Goal: Communication & Community: Answer question/provide support

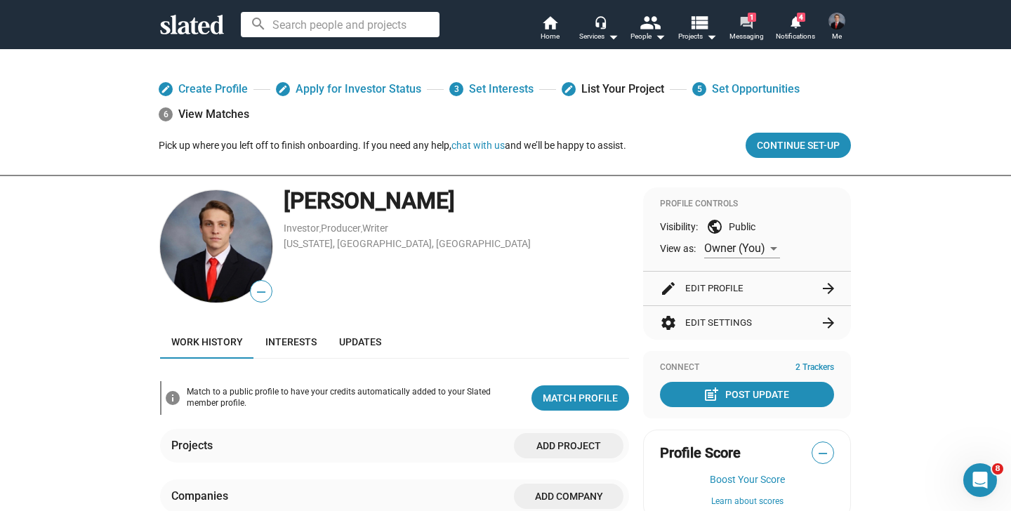
click at [741, 24] on mat-icon "forum" at bounding box center [745, 21] width 13 height 13
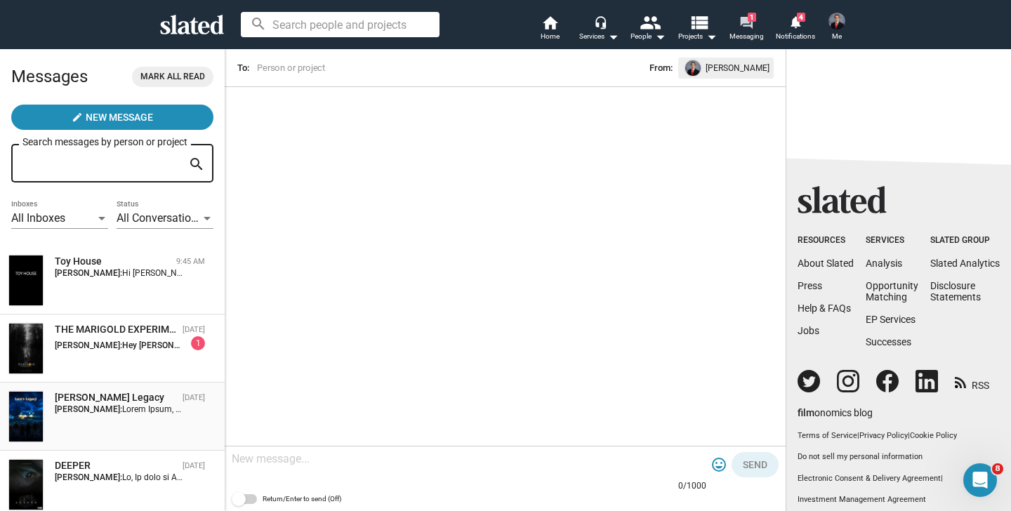
scroll to position [37, 0]
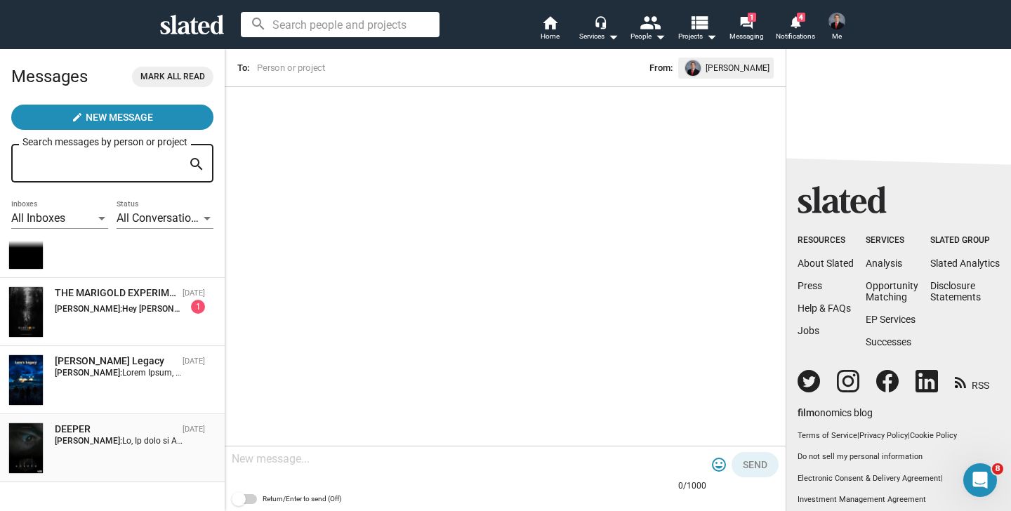
click at [144, 458] on div "DEEPER [DATE] [PERSON_NAME]:" at bounding box center [112, 448] width 208 height 51
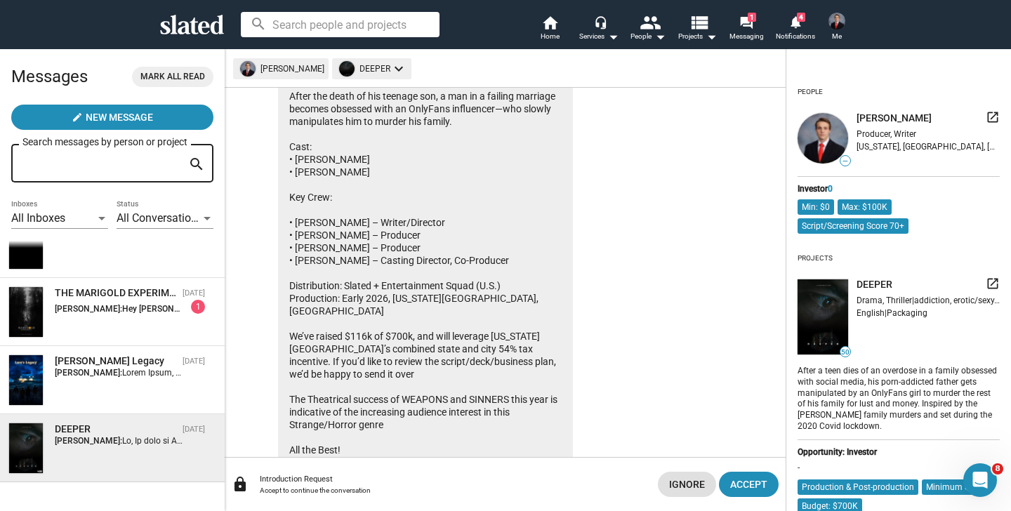
scroll to position [290, 0]
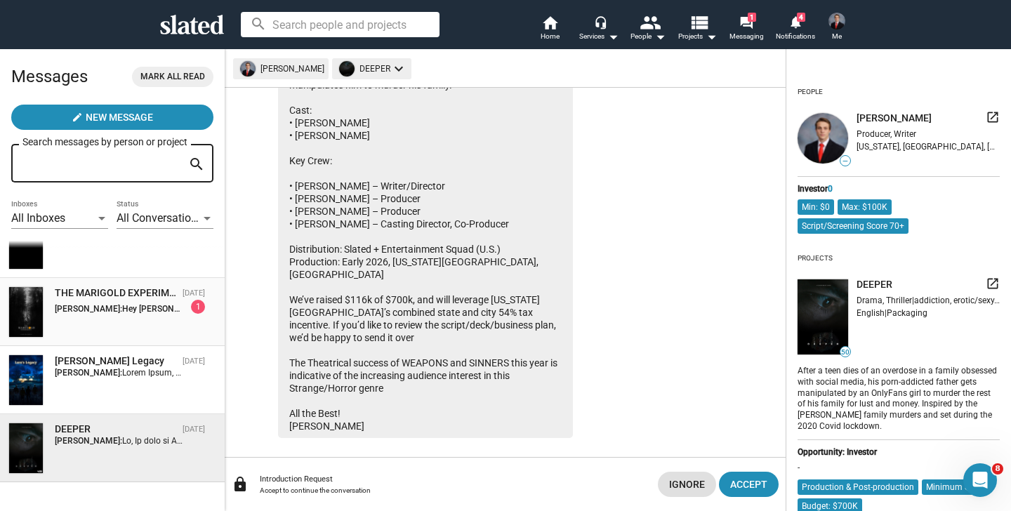
click at [157, 314] on div "THE MARIGOLD EXPERIMENT [DATE] [PERSON_NAME]: Hey [PERSON_NAME]! Thanks for res…" at bounding box center [112, 311] width 208 height 51
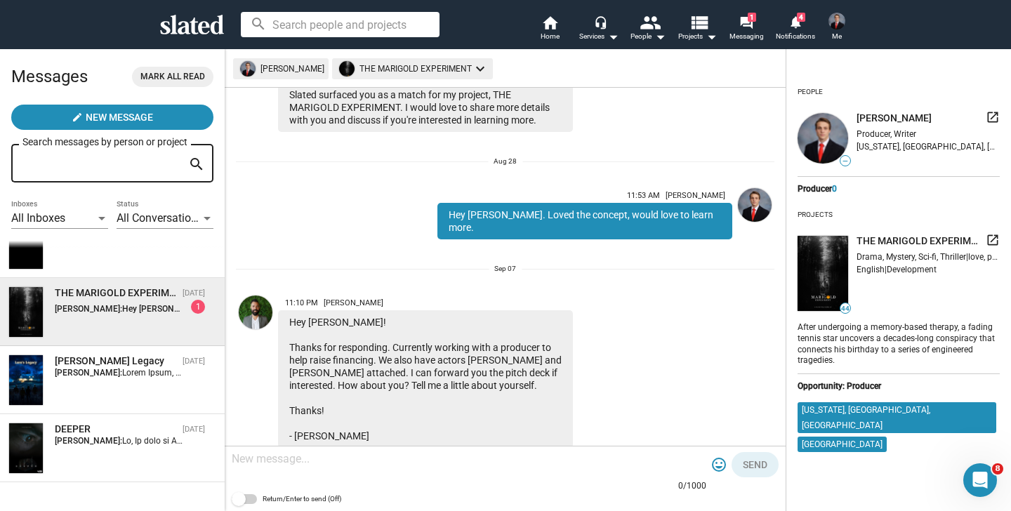
scroll to position [147, 0]
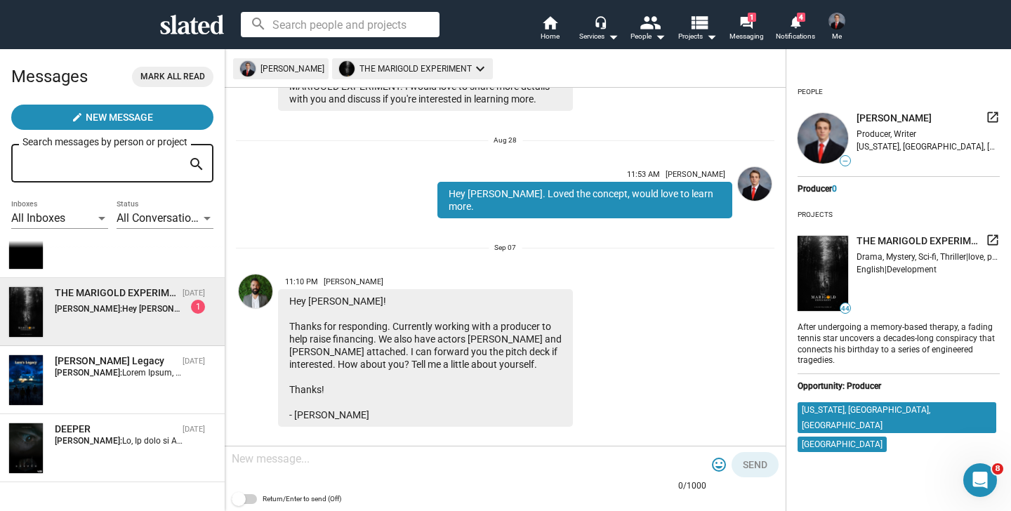
click at [293, 462] on textarea at bounding box center [469, 459] width 475 height 14
click at [383, 66] on mat-chip "THE MARIGOLD EXPERIMENT keyboard_arrow_down" at bounding box center [412, 68] width 161 height 21
click at [338, 180] on div at bounding box center [505, 255] width 1011 height 511
click at [131, 281] on span "THE MARIGOLD EXPERIMENT [DATE] [PERSON_NAME]: Hey [PERSON_NAME]! Thanks for res…" at bounding box center [112, 312] width 225 height 68
click at [130, 294] on div "THE MARIGOLD EXPERIMENT" at bounding box center [116, 292] width 122 height 13
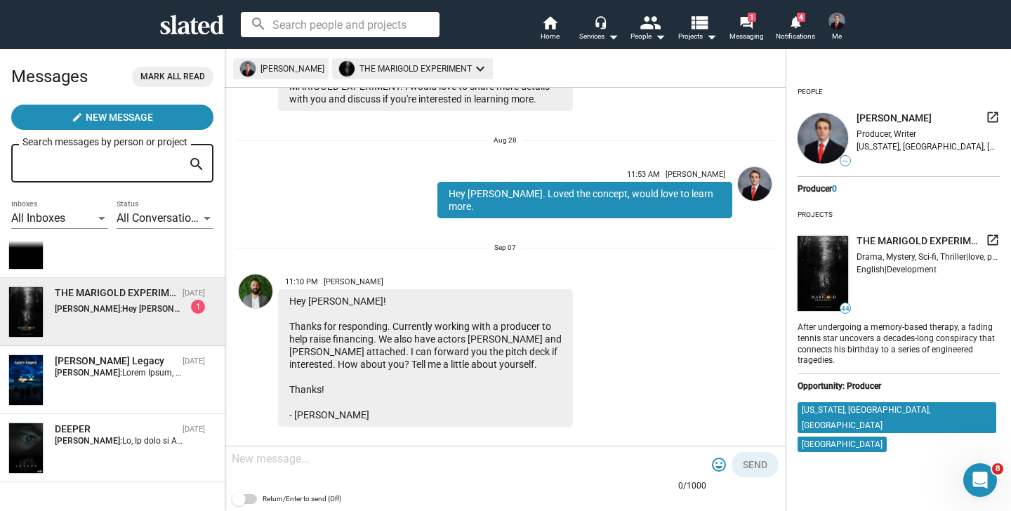
scroll to position [0, 0]
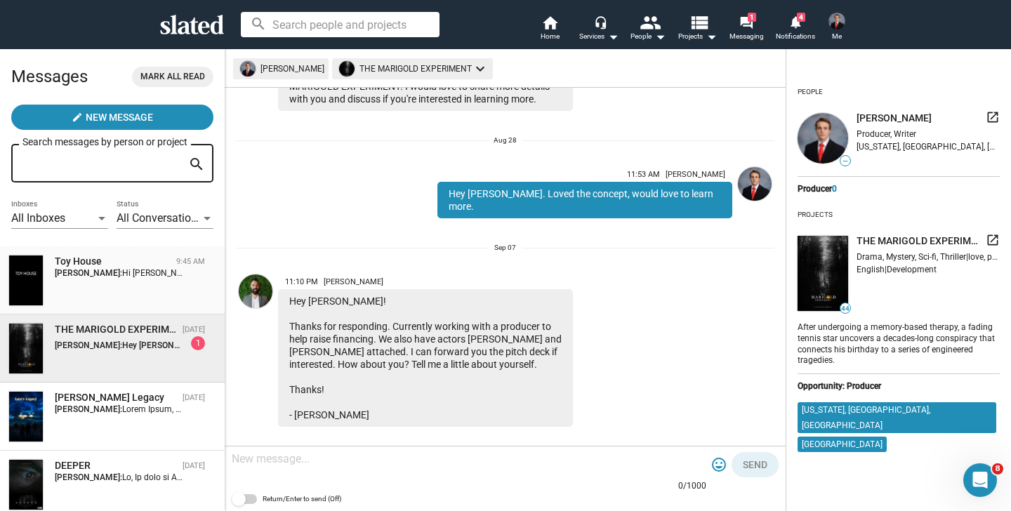
click at [152, 275] on span "Hi [PERSON_NAME]. Slated surfaced you as a match for the role of Investor for m…" at bounding box center [656, 273] width 1069 height 10
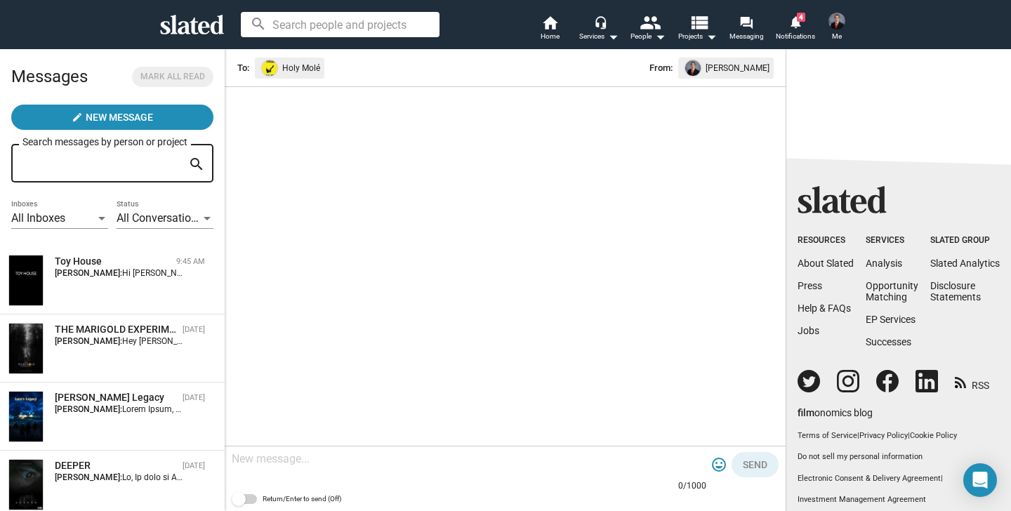
click at [295, 67] on span "Holy Molé" at bounding box center [301, 67] width 38 height 15
click at [304, 171] on div "arrow_back To: From: Brian Nall 0/1000 tag_faces Send Return/Enter to send (Off)" at bounding box center [505, 279] width 561 height 463
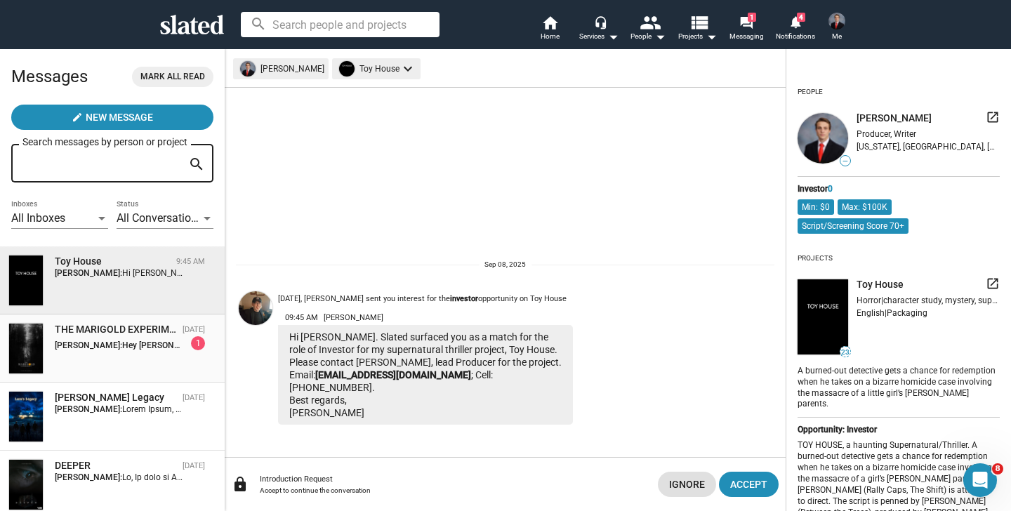
click at [159, 352] on div "THE MARIGOLD EXPERIMENT [DATE] [PERSON_NAME]: Hey [PERSON_NAME]! Thanks for res…" at bounding box center [112, 348] width 208 height 51
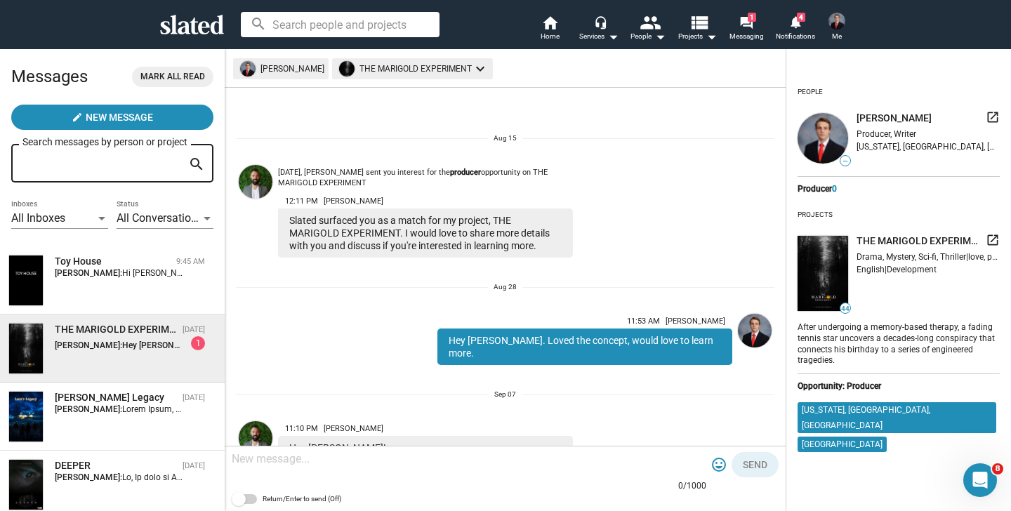
scroll to position [147, 0]
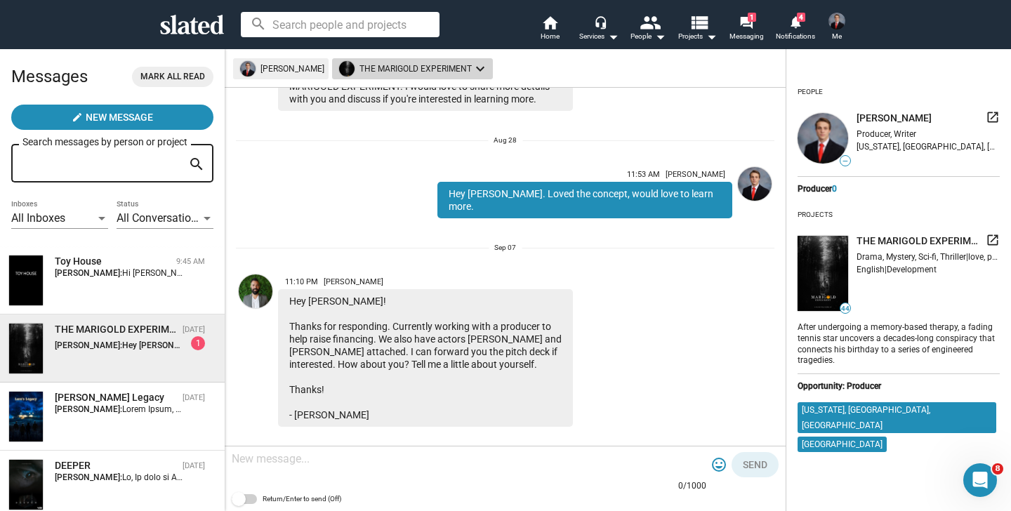
click at [378, 67] on mat-chip "THE MARIGOLD EXPERIMENT keyboard_arrow_down" at bounding box center [412, 68] width 161 height 21
click at [525, 254] on div at bounding box center [505, 255] width 1011 height 511
click at [919, 241] on span "THE MARIGOLD EXPERIMENT" at bounding box center [918, 240] width 124 height 13
click at [442, 65] on mat-chip "THE MARIGOLD EXPERIMENT keyboard_arrow_down" at bounding box center [412, 68] width 161 height 21
click at [442, 65] on div at bounding box center [505, 255] width 1011 height 511
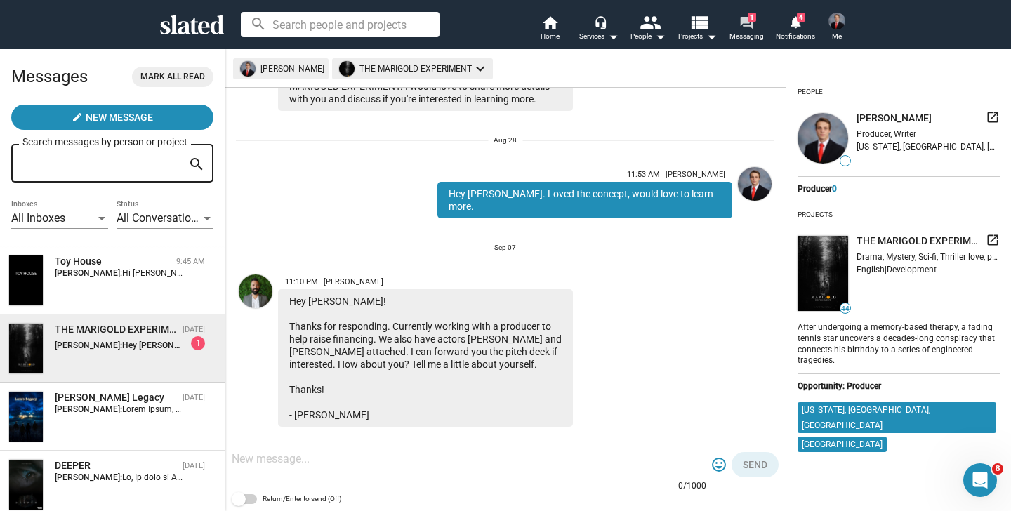
click at [755, 20] on link "forum 1 Messaging" at bounding box center [746, 29] width 49 height 31
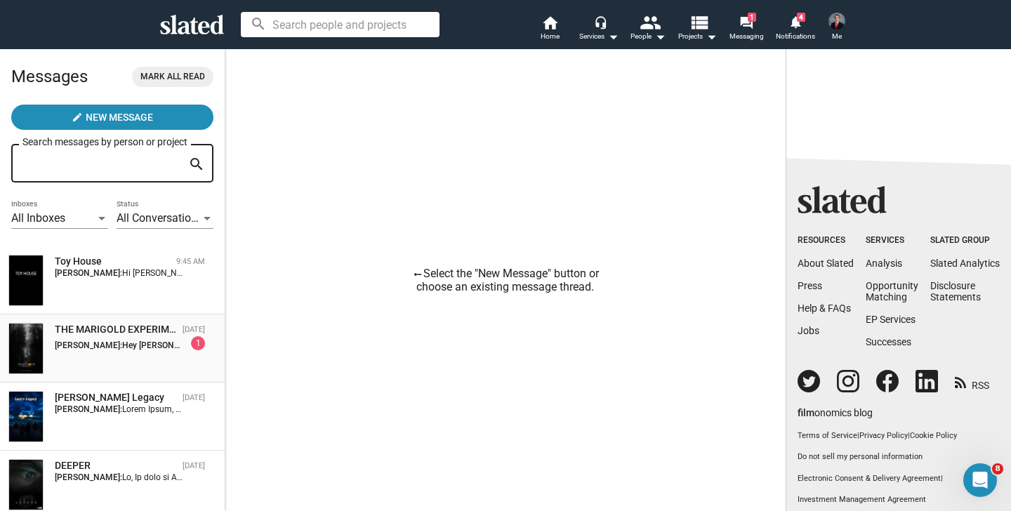
click at [128, 329] on div "THE MARIGOLD EXPERIMENT" at bounding box center [116, 329] width 122 height 13
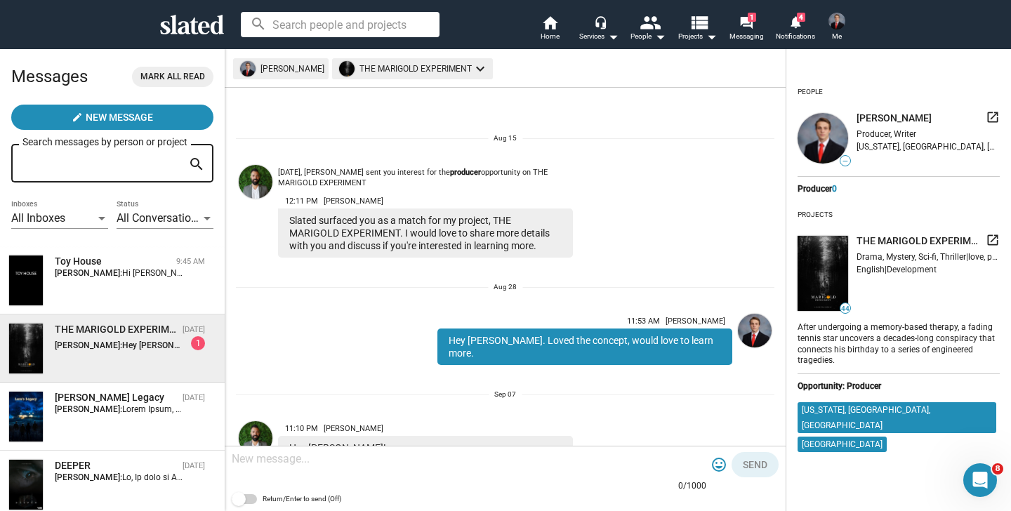
click at [371, 65] on mat-chip "THE MARIGOLD EXPERIMENT keyboard_arrow_down" at bounding box center [412, 68] width 161 height 21
click at [474, 93] on div at bounding box center [505, 255] width 1011 height 511
click at [430, 129] on div "[DATE], [PERSON_NAME] sent you interest for the producer opportunity on THE MAR…" at bounding box center [505, 187] width 538 height 140
click at [332, 183] on div "[DATE], [PERSON_NAME] sent you interest for the producer opportunity on THE MAR…" at bounding box center [425, 178] width 295 height 20
drag, startPoint x: 395, startPoint y: 231, endPoint x: 493, endPoint y: 216, distance: 99.5
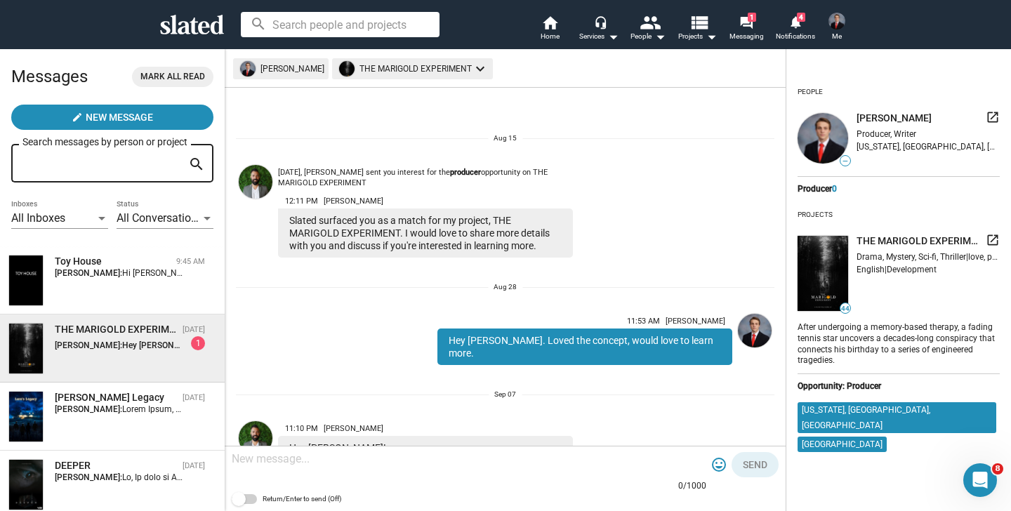
click at [493, 216] on div "Slated surfaced you as a match for my project, THE MARIGOLD EXPERIMENT. I would…" at bounding box center [425, 232] width 295 height 49
copy div "THE MARIGOLD EXPERIMEN"
click at [301, 26] on input at bounding box center [340, 24] width 199 height 25
paste input "THE MARIGOLD EXPERIMEN"
type input "THE MARIGOLD EXPERIMENt"
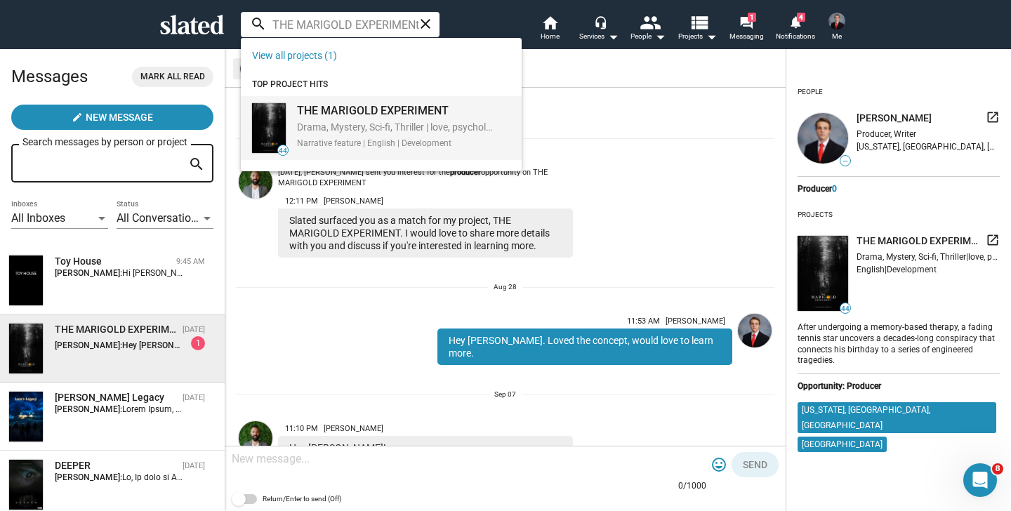
click at [382, 115] on div "THE MARIGOLD EXPERIMENT" at bounding box center [395, 110] width 197 height 15
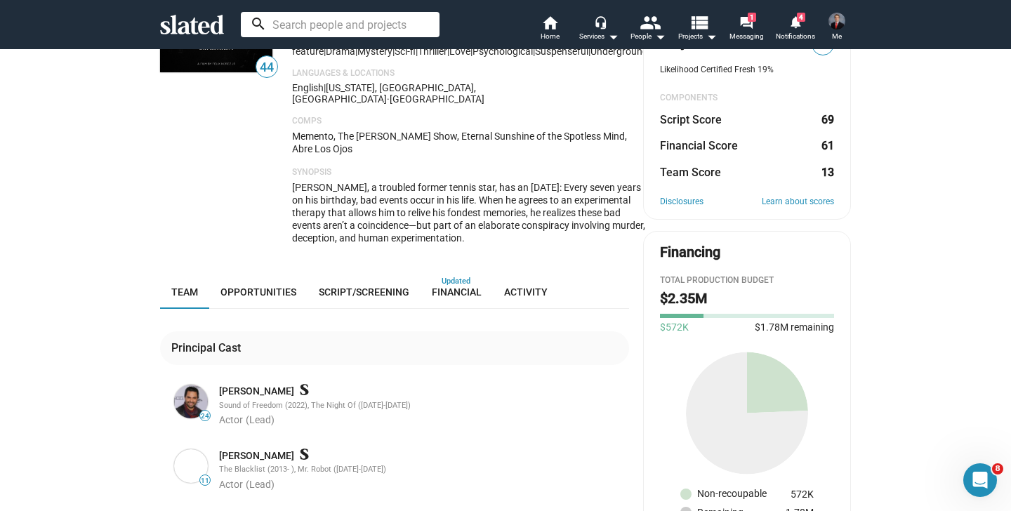
scroll to position [161, 0]
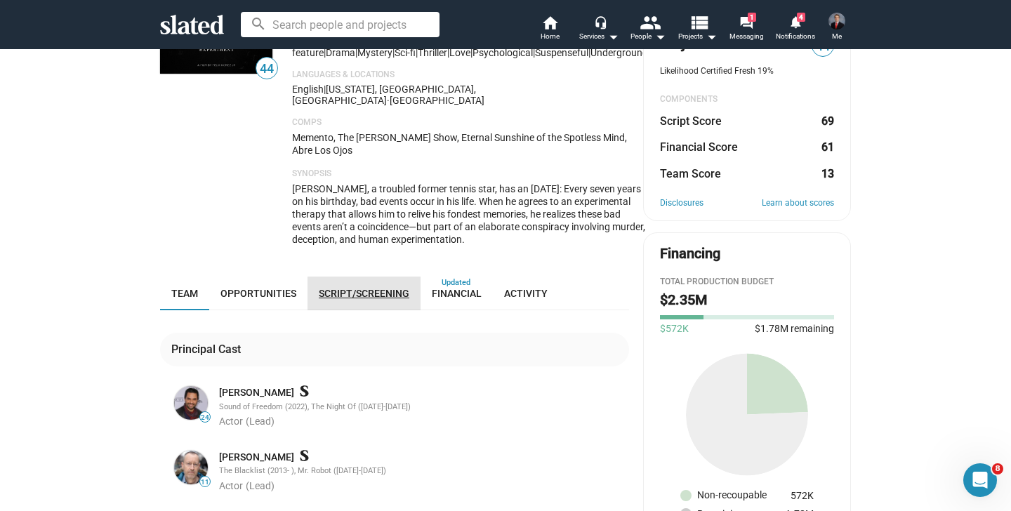
click at [376, 288] on span "Script/Screening" at bounding box center [364, 293] width 91 height 11
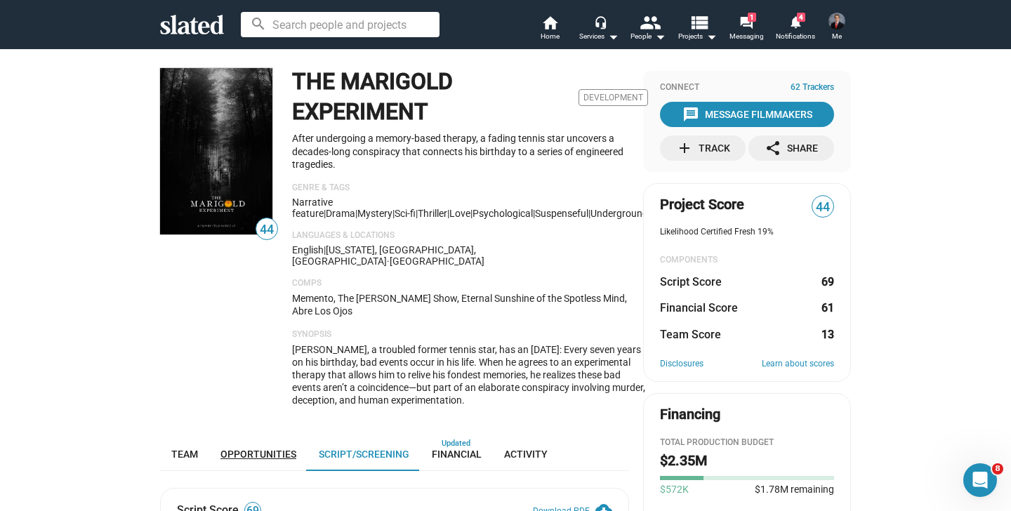
click at [270, 449] on span "Opportunities" at bounding box center [258, 454] width 76 height 11
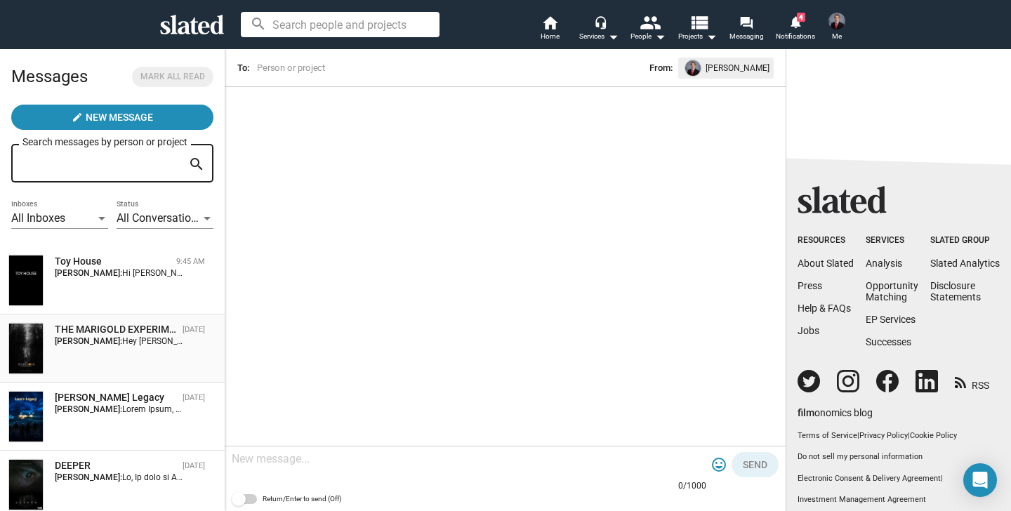
click at [157, 359] on div "THE MARIGOLD EXPERIMENT Sep 07 Brian Nall: Hey Brian! Thanks for responding. Cu…" at bounding box center [112, 348] width 208 height 51
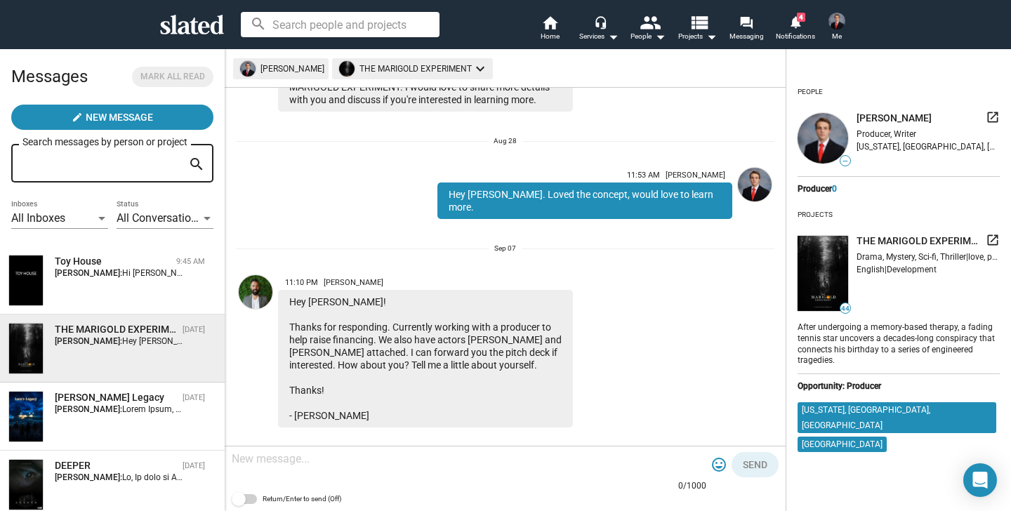
scroll to position [147, 0]
click at [349, 458] on textarea at bounding box center [469, 459] width 475 height 14
type textarea "Hi Felix!"
drag, startPoint x: 281, startPoint y: 456, endPoint x: 226, endPoint y: 448, distance: 56.0
click at [226, 448] on div "Hi Felix! 8/1000 tag_faces Send Return/Enter to send (Off)" at bounding box center [505, 478] width 561 height 65
